Goal: Transaction & Acquisition: Purchase product/service

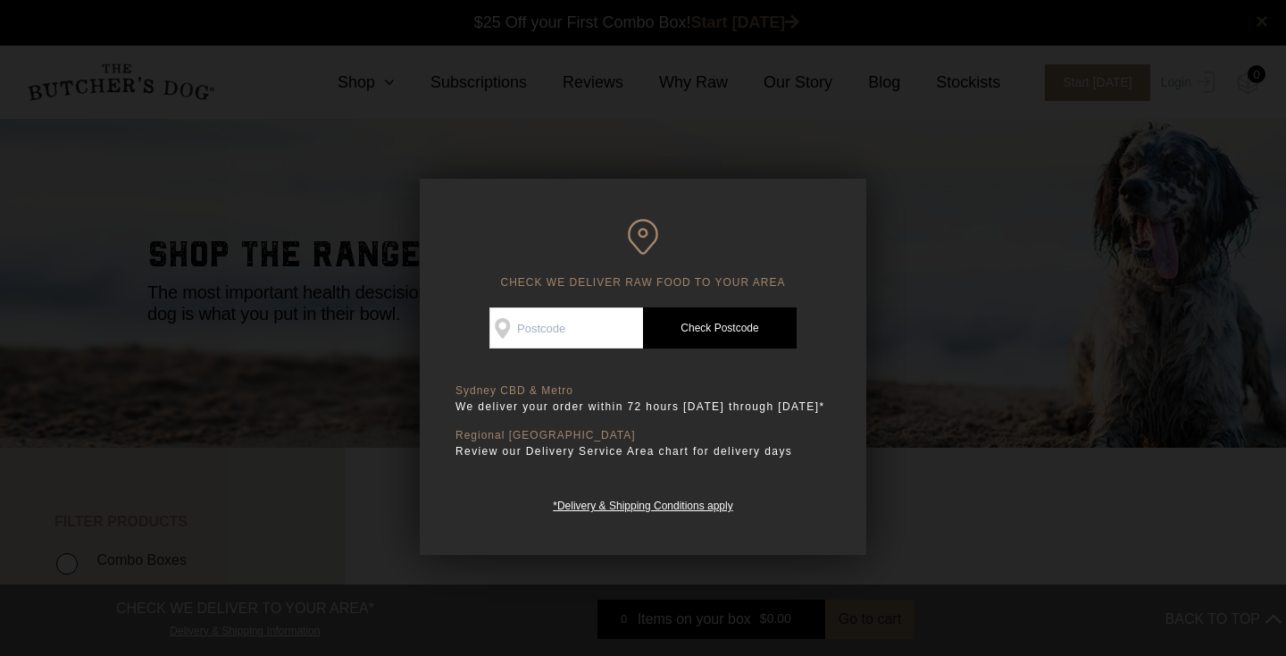
click at [588, 322] on input "Check Availability At" at bounding box center [567, 327] width 154 height 41
type input "2546"
click at [716, 317] on link "Check Postcode" at bounding box center [720, 327] width 154 height 41
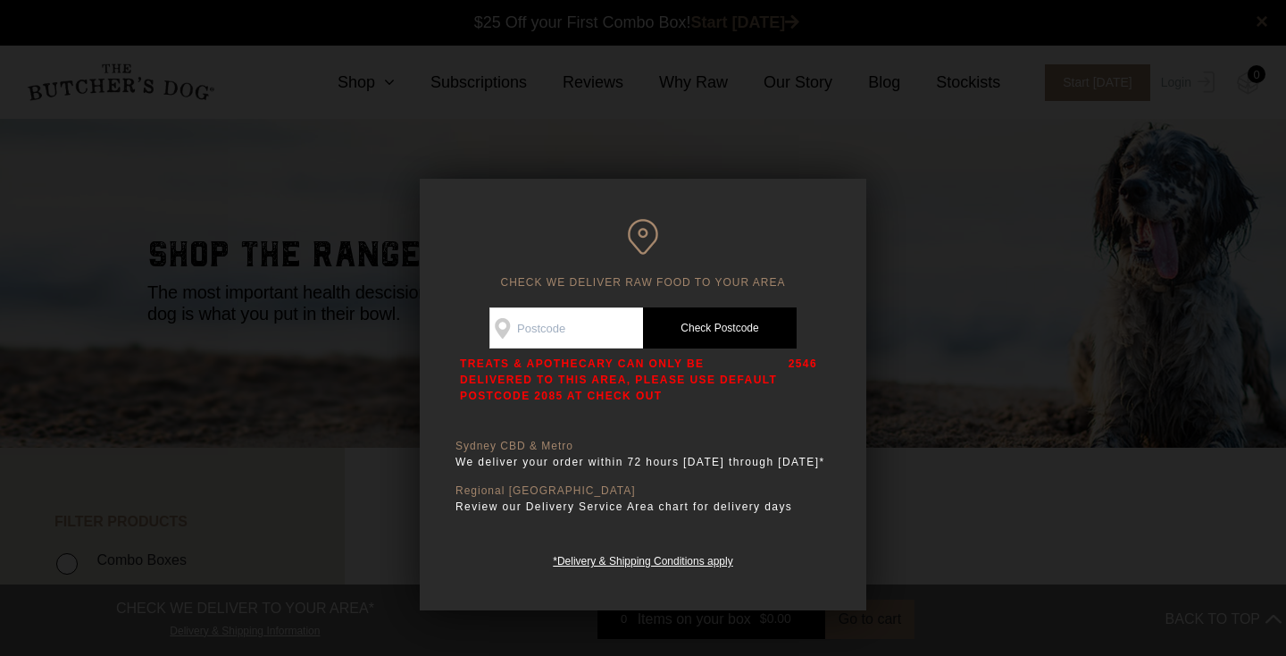
click at [921, 417] on div at bounding box center [643, 328] width 1286 height 656
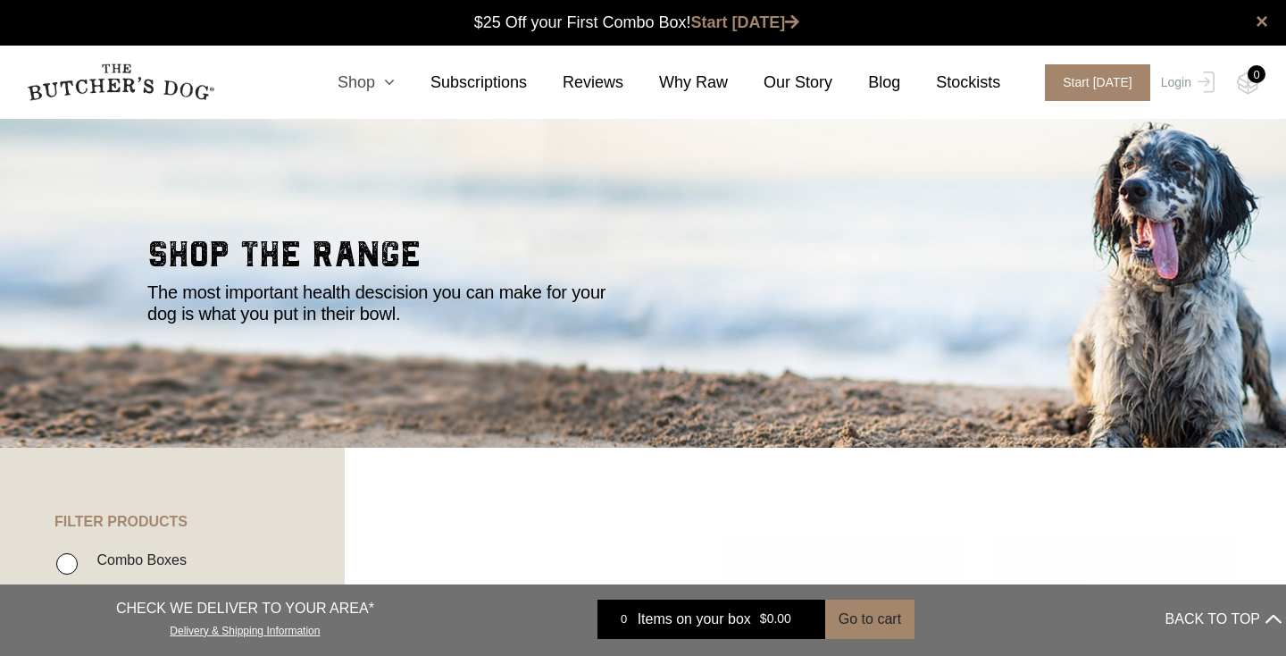
click at [373, 80] on link "Shop" at bounding box center [348, 83] width 93 height 24
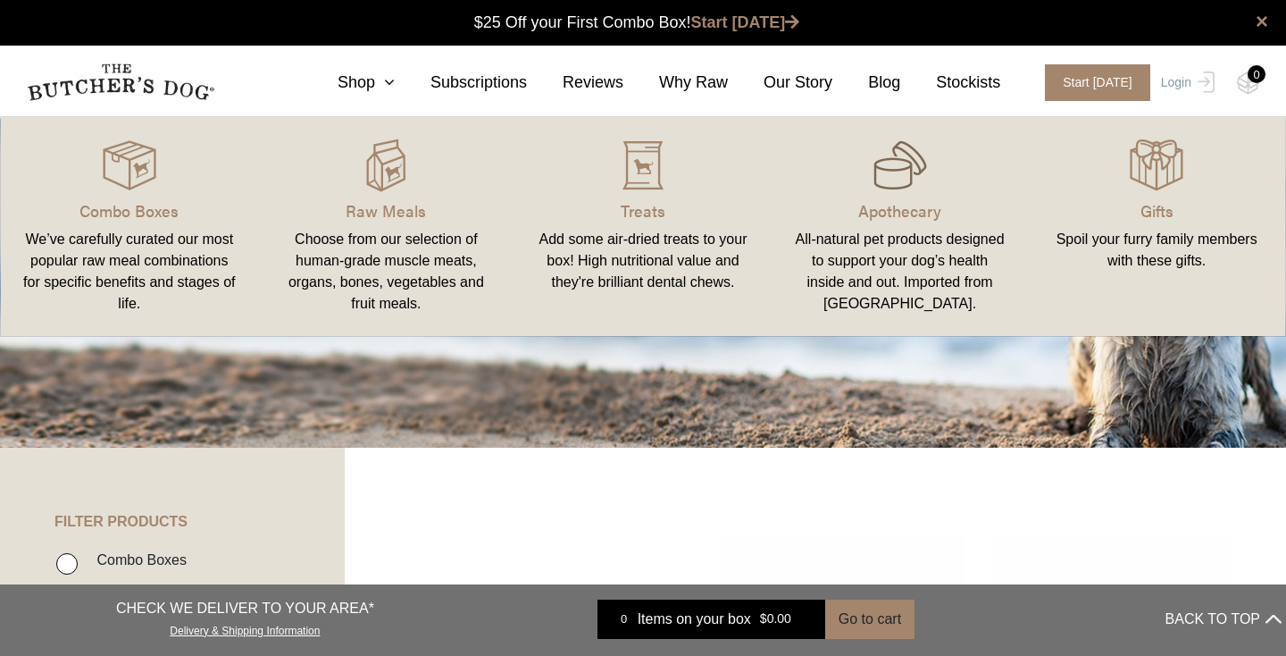
click at [916, 187] on img at bounding box center [901, 165] width 54 height 54
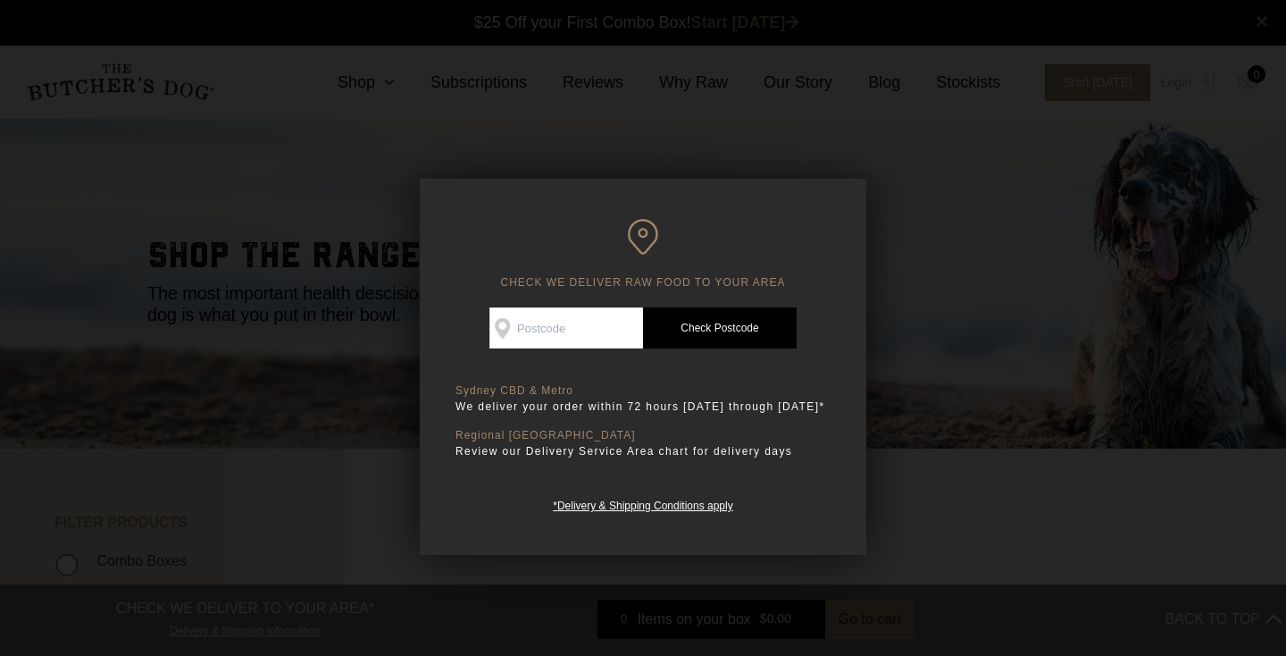
scroll to position [1, 0]
click at [975, 231] on div at bounding box center [643, 328] width 1286 height 656
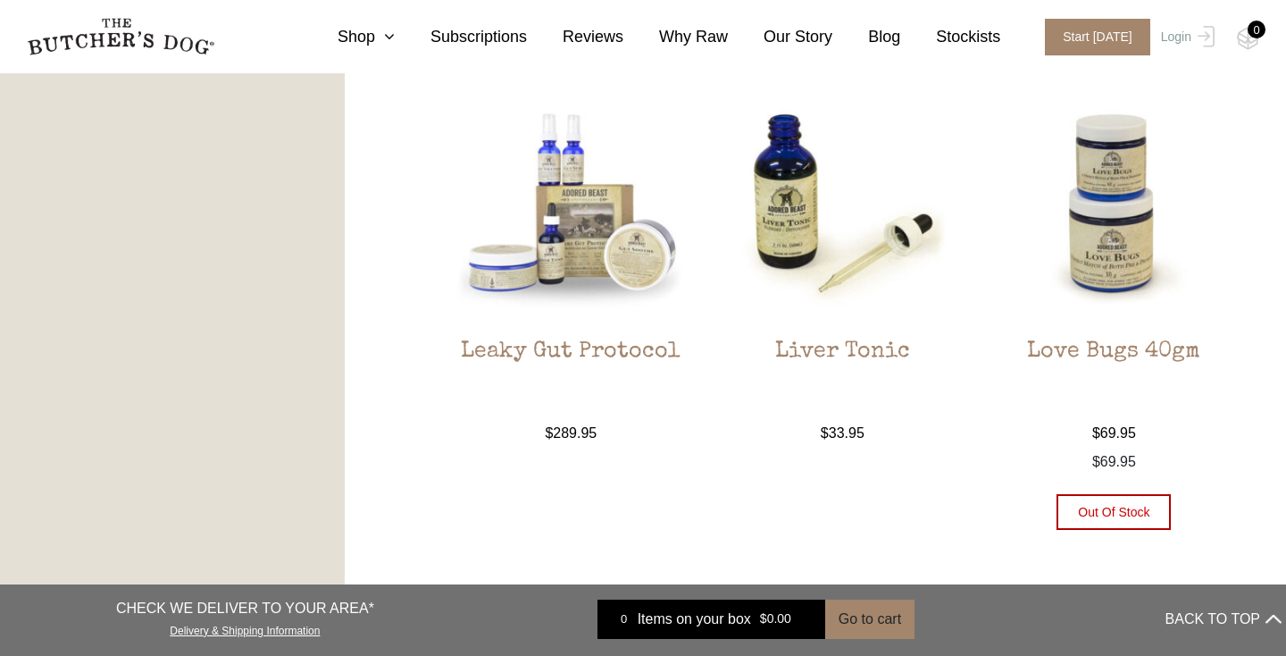
scroll to position [1894, 0]
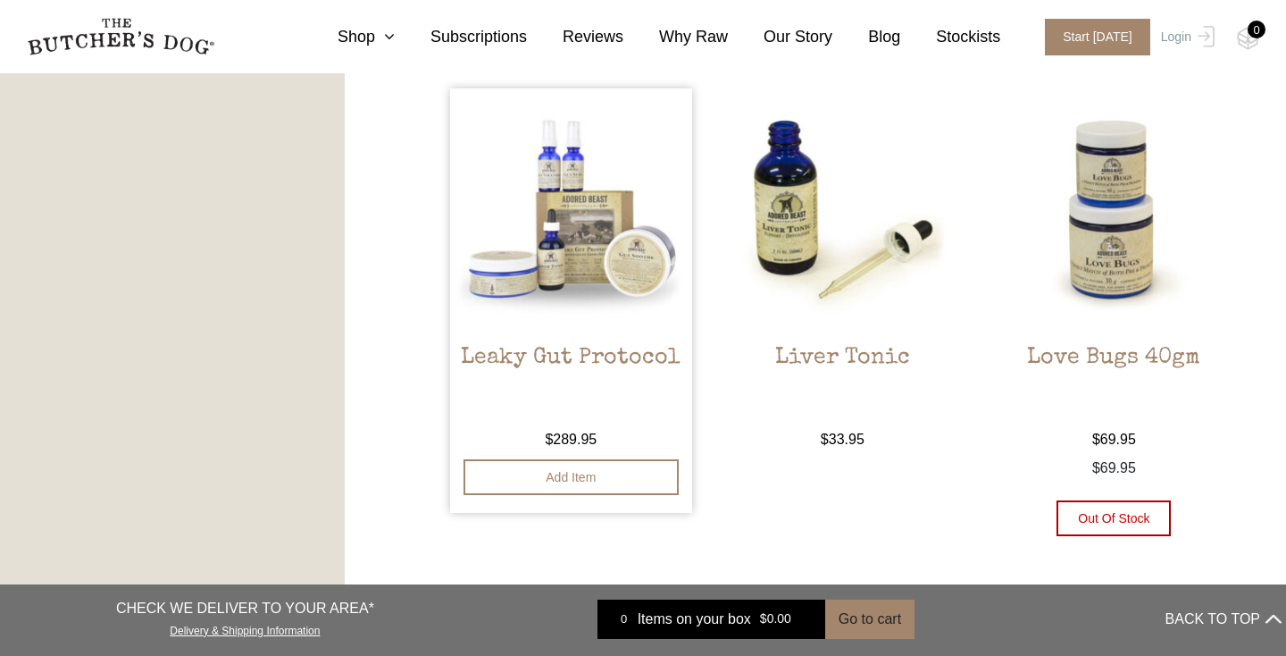
click at [568, 273] on img at bounding box center [571, 209] width 242 height 242
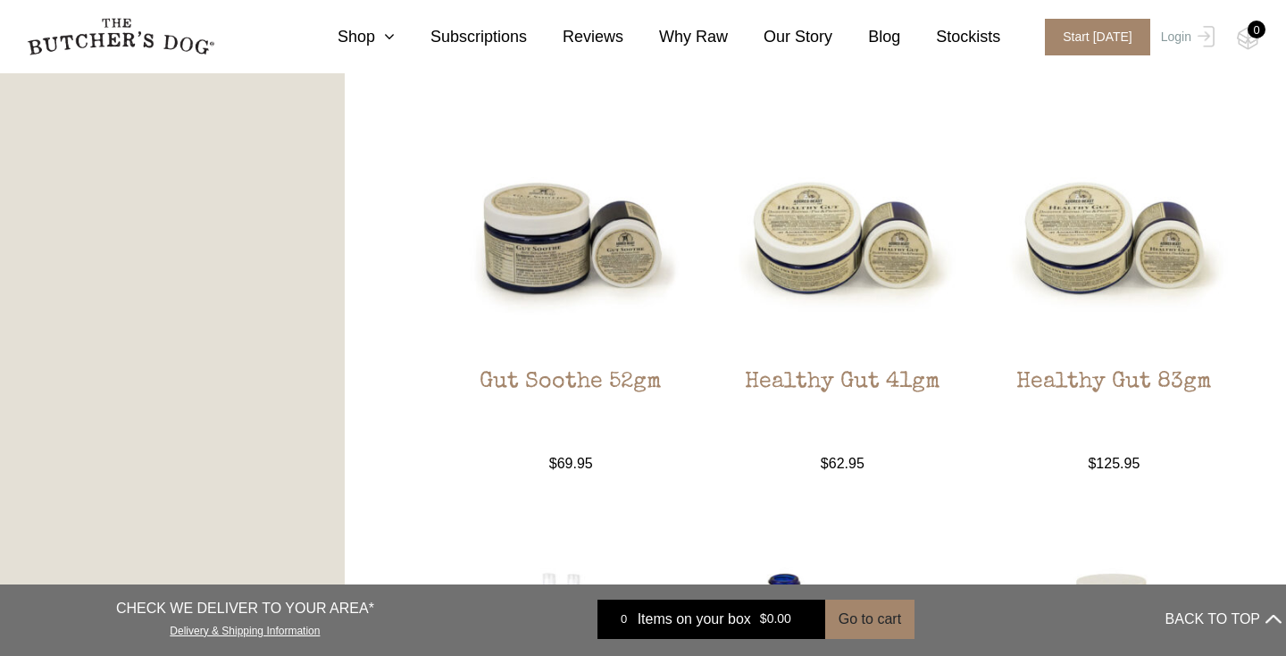
scroll to position [1433, 0]
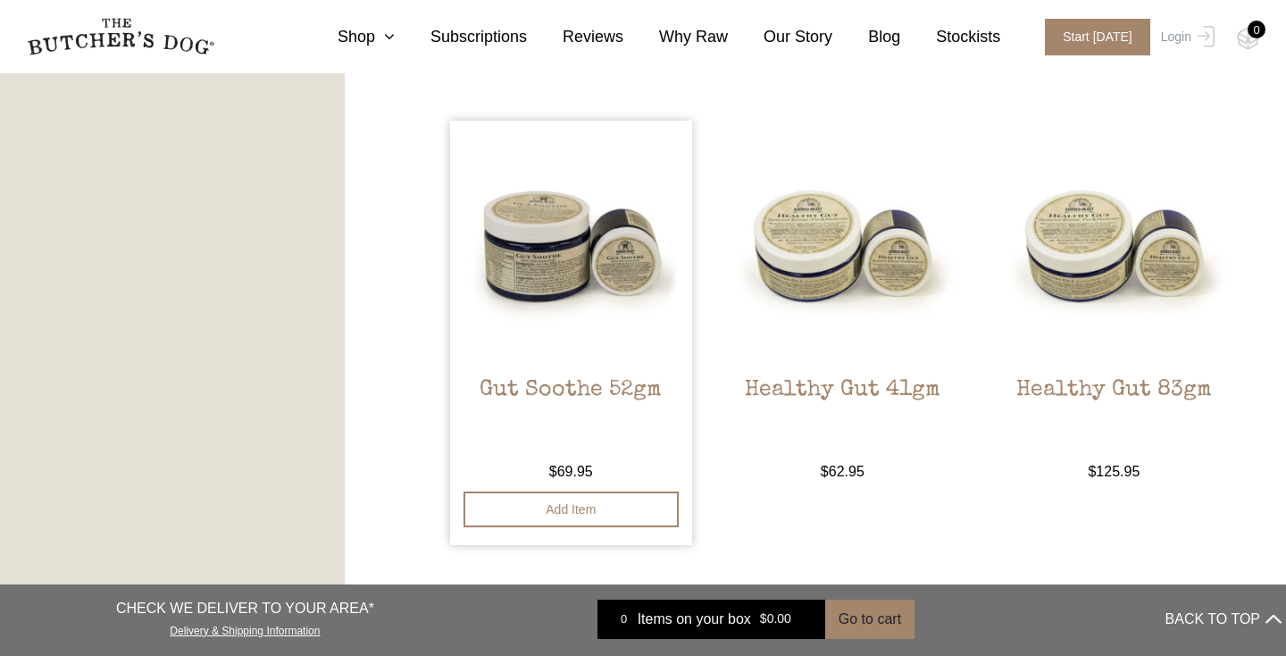
click at [562, 256] on img at bounding box center [571, 242] width 242 height 242
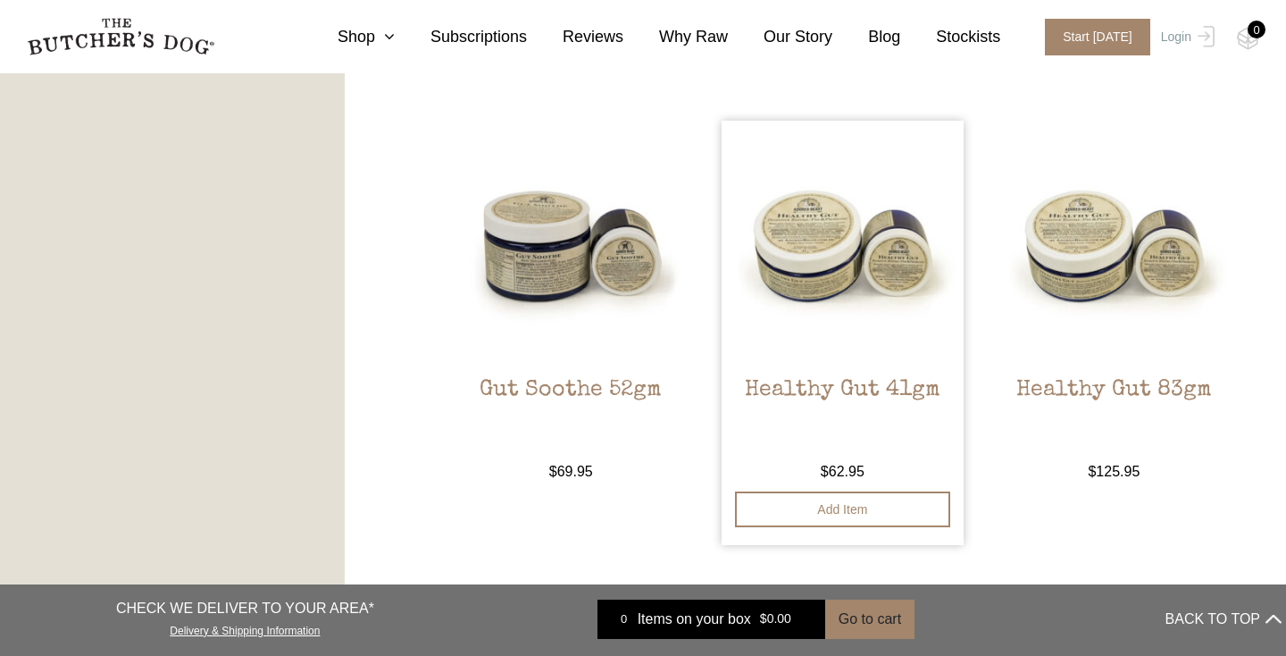
click at [916, 390] on h2 "Healthy Gut 41gm" at bounding box center [843, 419] width 242 height 84
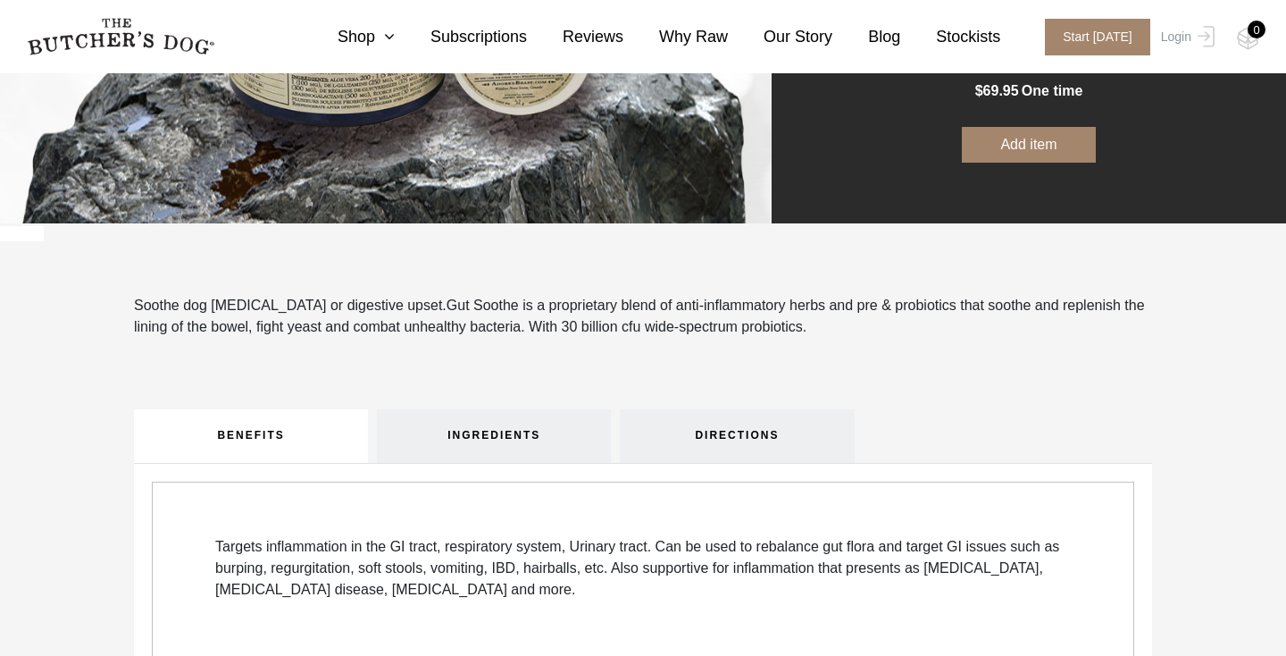
scroll to position [341, 0]
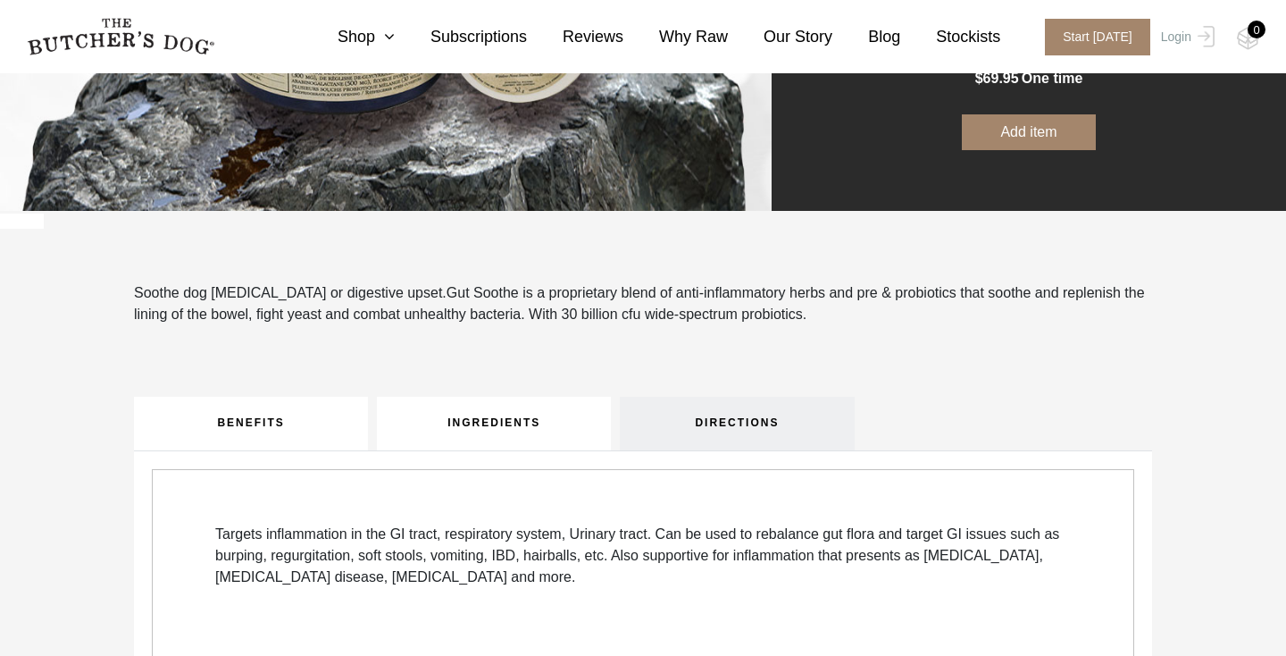
click at [488, 420] on link "INGREDIENTS" at bounding box center [494, 424] width 234 height 54
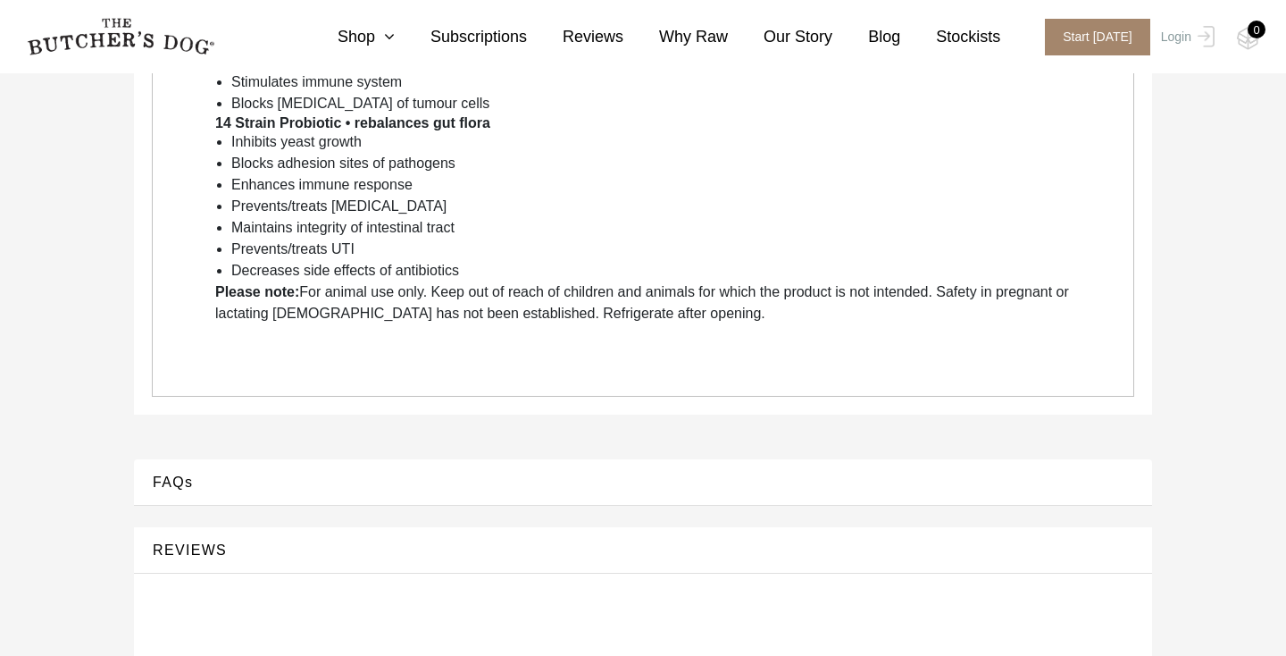
scroll to position [1361, 0]
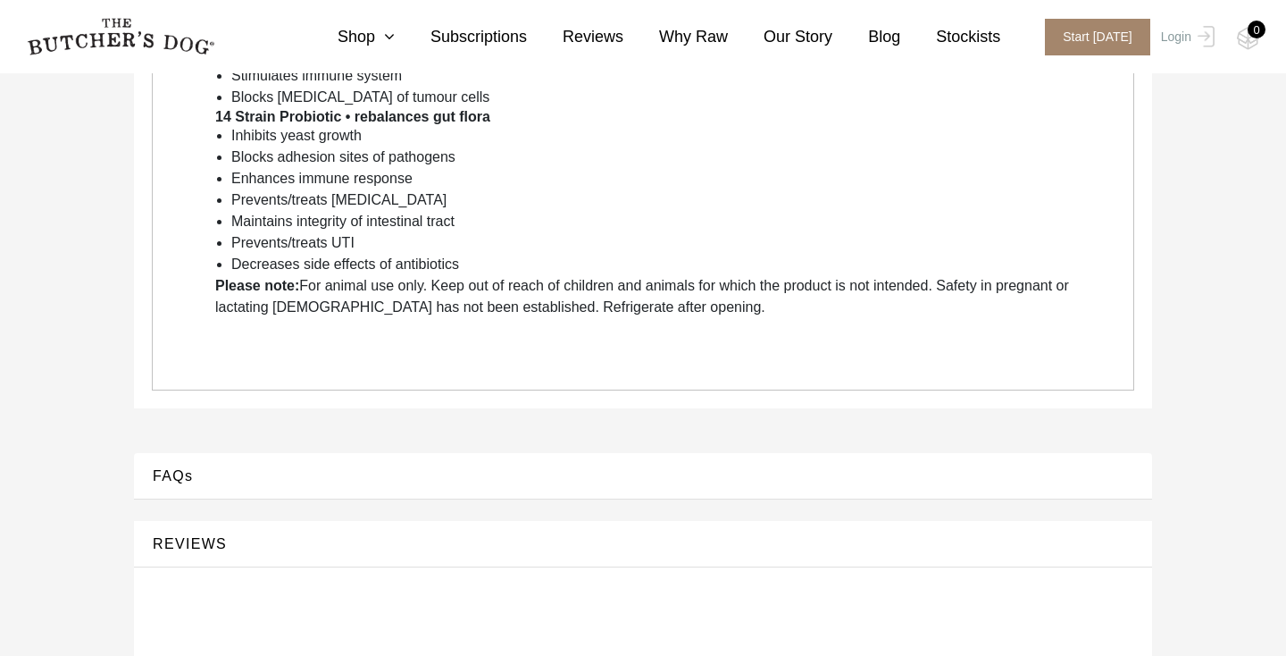
click at [203, 531] on button "REVIEWS" at bounding box center [643, 543] width 983 height 24
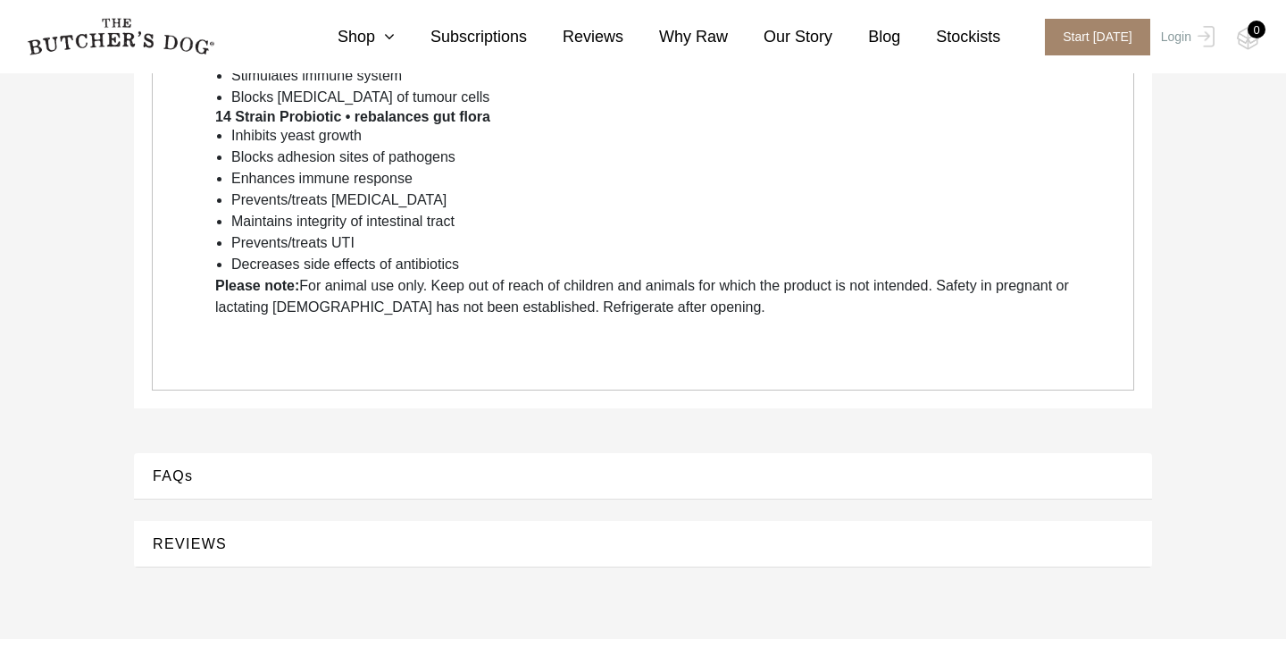
click at [171, 464] on button "FAQs" at bounding box center [643, 476] width 983 height 24
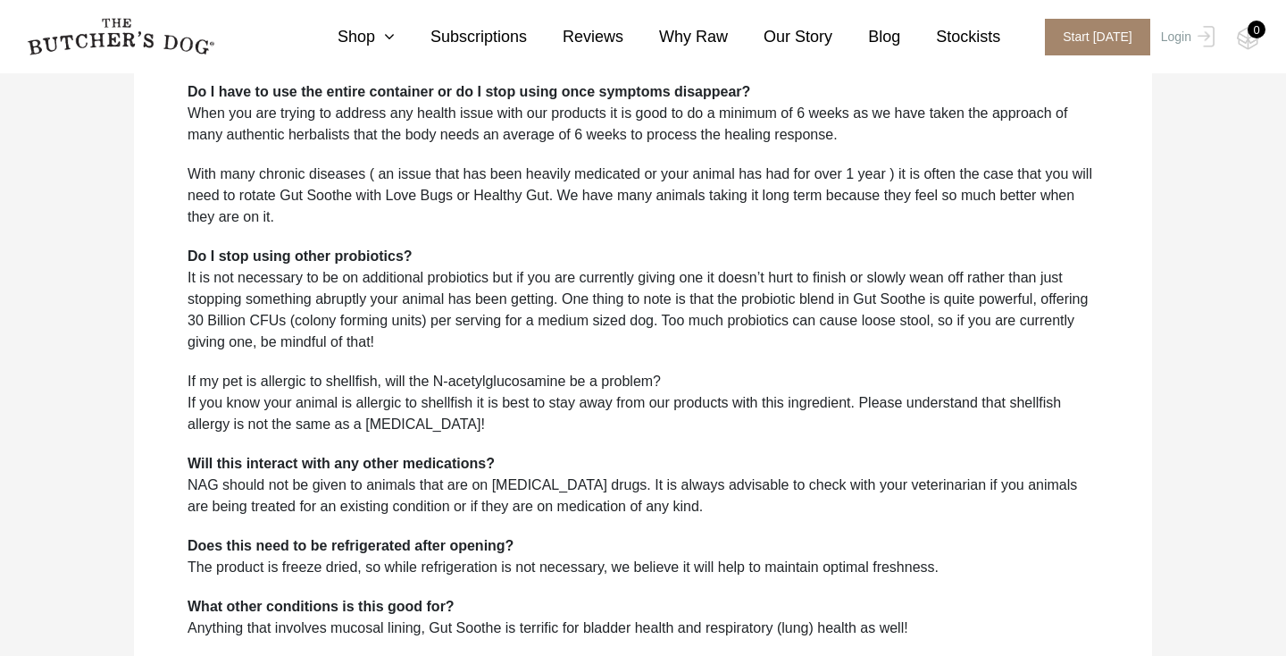
scroll to position [1819, 0]
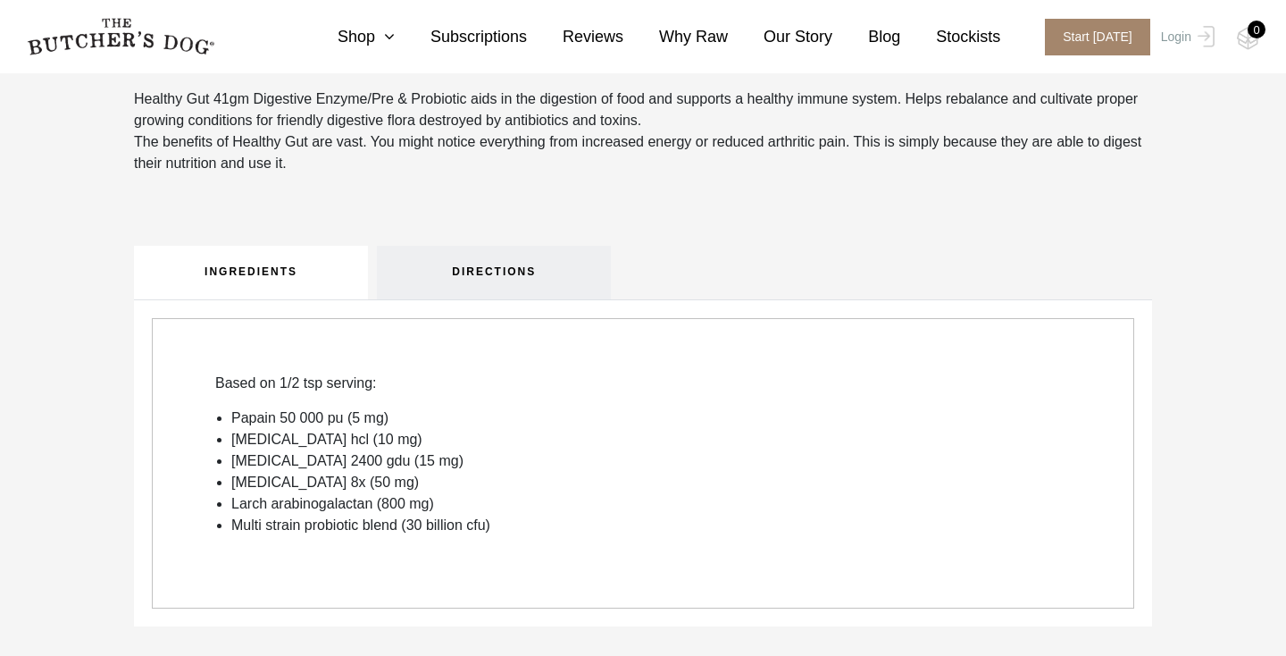
scroll to position [540, 0]
